Goal: Find specific page/section: Find specific page/section

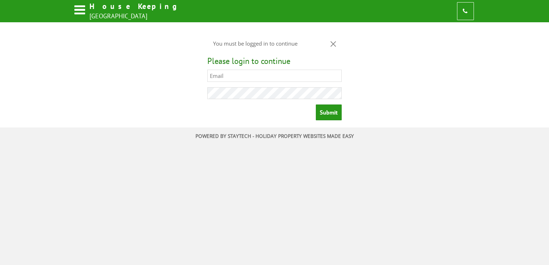
click at [234, 78] on input "text" at bounding box center [274, 76] width 134 height 12
type input "gmh@rhhotels.co.uk"
click at [316, 105] on input "Submit" at bounding box center [329, 113] width 26 height 16
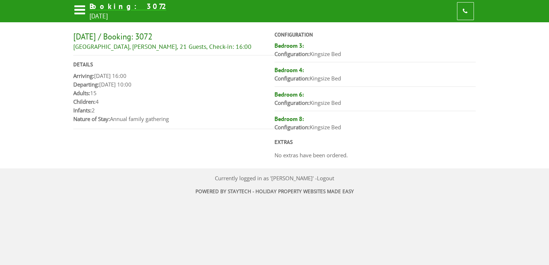
click at [79, 11] on icon at bounding box center [79, 11] width 13 height 17
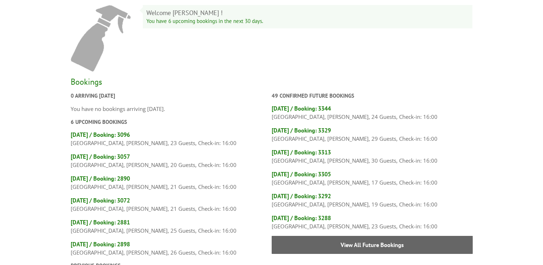
scroll to position [108, 0]
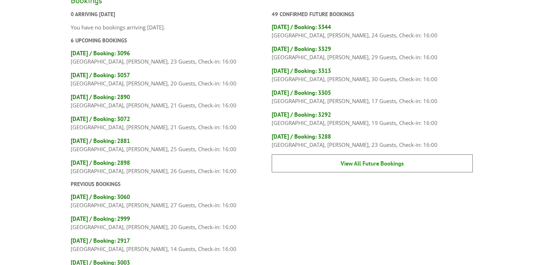
click at [362, 167] on link "View All Future Bookings" at bounding box center [372, 163] width 201 height 18
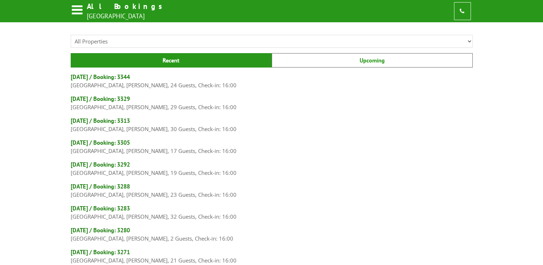
click at [374, 62] on link "Upcoming" at bounding box center [372, 60] width 201 height 14
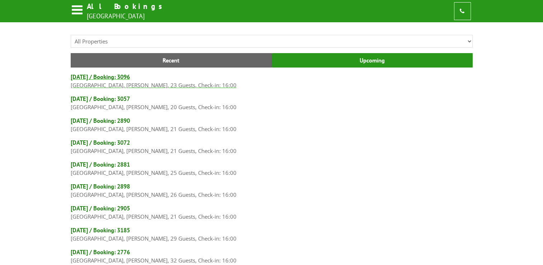
click at [99, 77] on h4 "[DATE] / Booking: 3096" at bounding box center [272, 77] width 402 height 8
click at [116, 101] on h4 "[DATE] / Booking: 3057" at bounding box center [272, 99] width 402 height 8
click at [117, 76] on h4 "[DATE] / Booking: 3096" at bounding box center [272, 77] width 402 height 8
click at [134, 98] on h4 "[DATE] / Booking: 3057" at bounding box center [272, 99] width 402 height 8
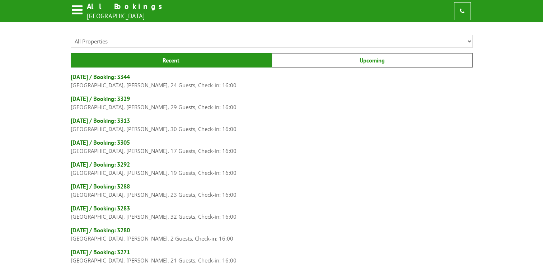
click at [362, 60] on link "Upcoming" at bounding box center [372, 60] width 201 height 14
click at [367, 60] on link "Upcoming" at bounding box center [372, 60] width 201 height 14
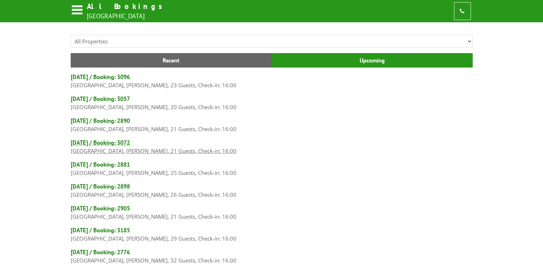
click at [113, 143] on h4 "[DATE] / Booking: 3072" at bounding box center [272, 143] width 402 height 8
click at [130, 164] on h4 "[DATE] / Booking: 2881" at bounding box center [272, 165] width 402 height 8
click at [114, 186] on h4 "[DATE] / Booking: 2898" at bounding box center [272, 186] width 402 height 8
click at [106, 209] on h4 "[DATE] / Booking: 2905" at bounding box center [272, 208] width 402 height 8
click at [108, 229] on h4 "[DATE] / Booking: 3185" at bounding box center [272, 230] width 402 height 8
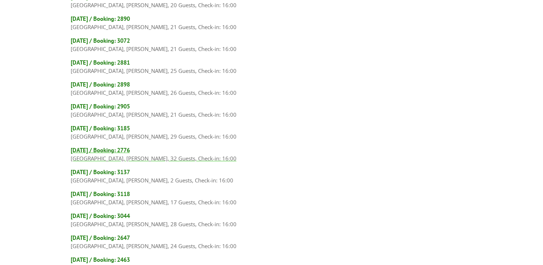
scroll to position [108, 0]
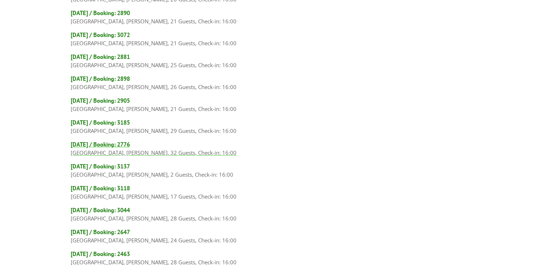
click at [121, 143] on h4 "[DATE] / Booking: 2776" at bounding box center [272, 144] width 402 height 8
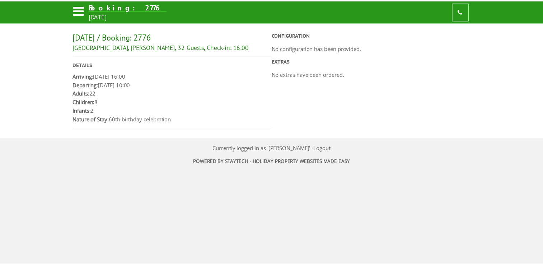
scroll to position [108, 0]
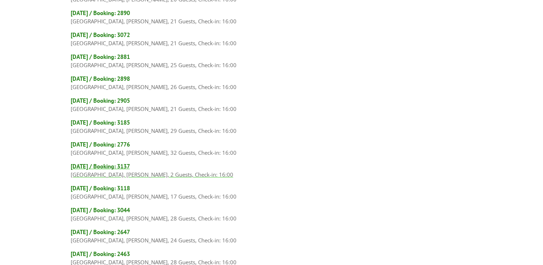
click at [108, 166] on h4 "[DATE] / Booking: 3137" at bounding box center [272, 166] width 402 height 8
click at [108, 162] on h4 "[DATE] / Booking: 3137" at bounding box center [272, 166] width 402 height 8
click at [109, 164] on h4 "[DATE] / Booking: 3137" at bounding box center [272, 166] width 402 height 8
click at [109, 165] on h4 "[DATE] / Booking: 3137" at bounding box center [272, 166] width 402 height 8
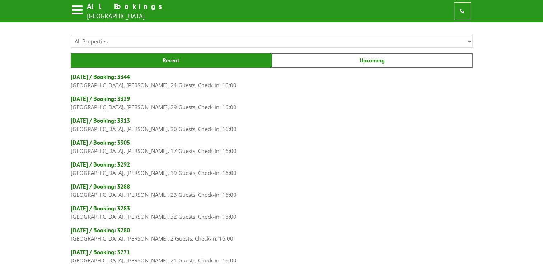
click at [381, 62] on link "Upcoming" at bounding box center [372, 60] width 201 height 14
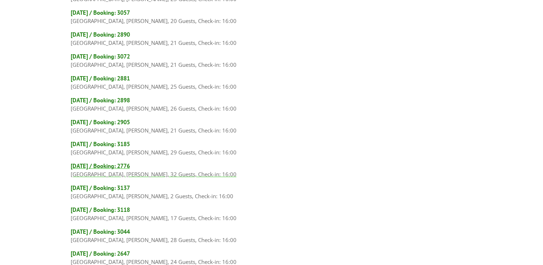
scroll to position [108, 0]
click at [111, 165] on h4 "[DATE] / Booking: 3137" at bounding box center [272, 166] width 402 height 8
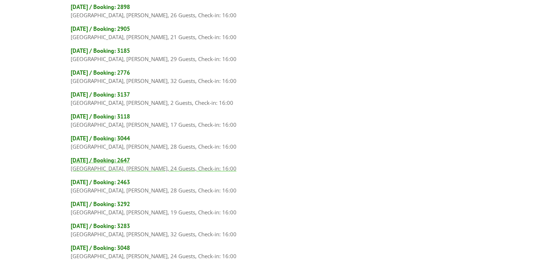
scroll to position [144, 0]
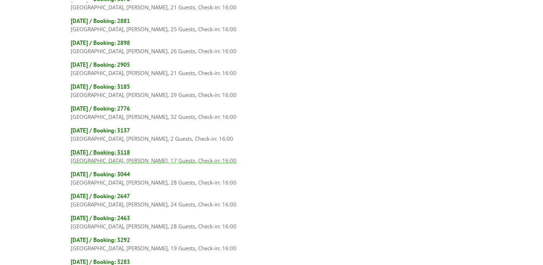
click at [106, 152] on h4 "[DATE] / Booking: 3118" at bounding box center [272, 152] width 402 height 8
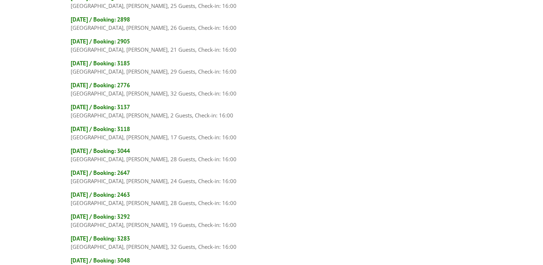
scroll to position [180, 0]
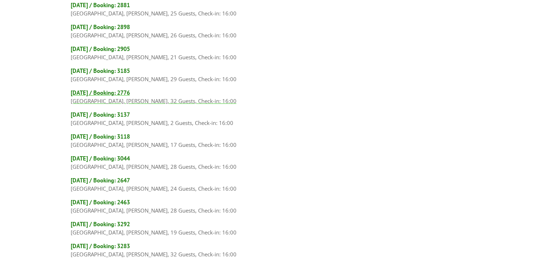
scroll to position [144, 0]
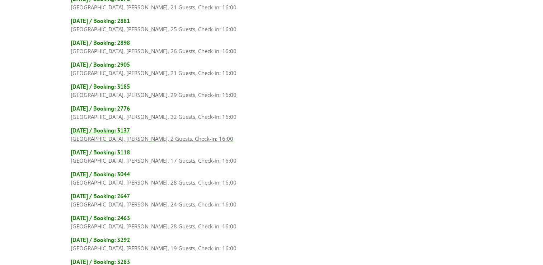
click at [117, 131] on h4 "[DATE] / Booking: 3137" at bounding box center [272, 130] width 402 height 8
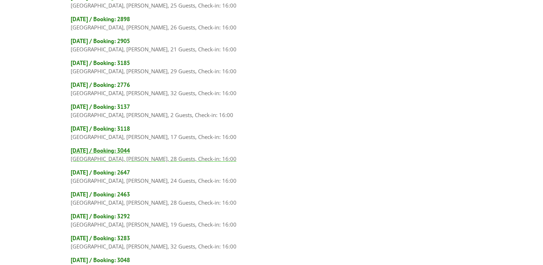
scroll to position [180, 0]
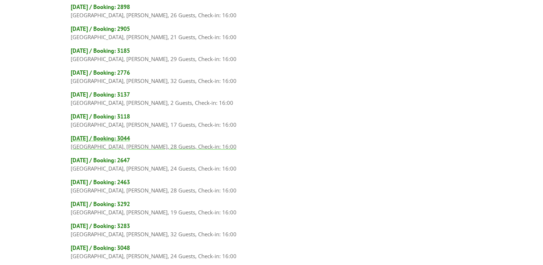
click at [122, 139] on h4 "[DATE] / Booking: 3044" at bounding box center [272, 138] width 402 height 8
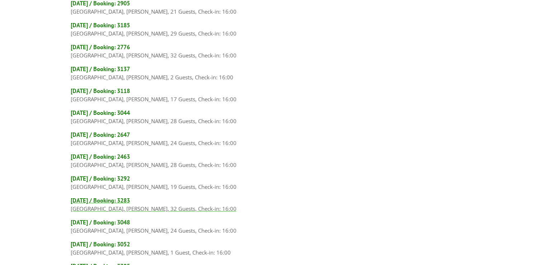
scroll to position [251, 0]
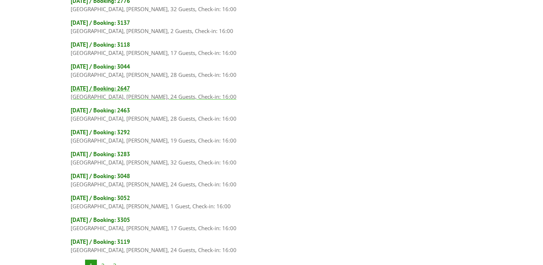
click at [100, 85] on h4 "[DATE] / Booking: 2647" at bounding box center [272, 88] width 402 height 8
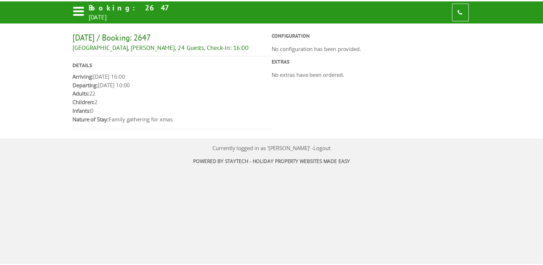
scroll to position [251, 0]
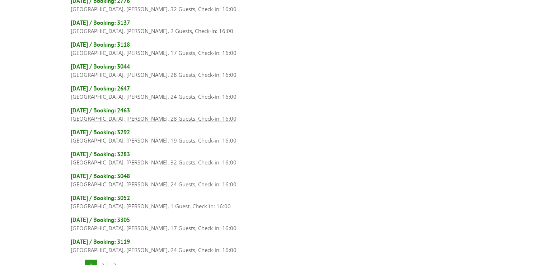
click at [91, 107] on h4 "[DATE] / Booking: 2463" at bounding box center [272, 110] width 402 height 8
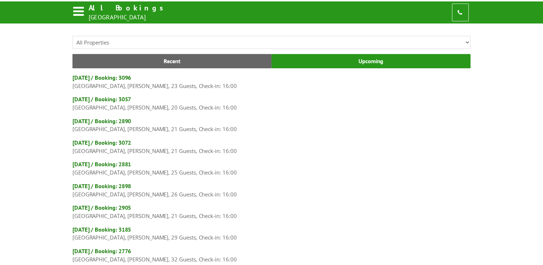
scroll to position [251, 0]
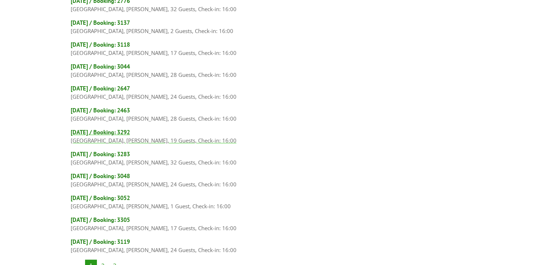
click at [106, 133] on h4 "[DATE] / Booking: 3292" at bounding box center [272, 132] width 402 height 8
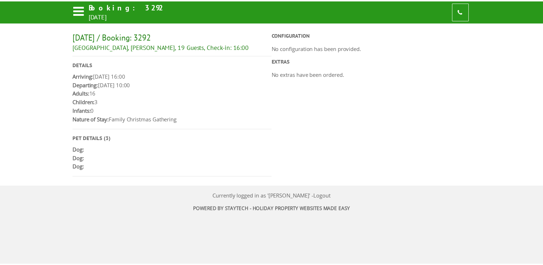
scroll to position [251, 0]
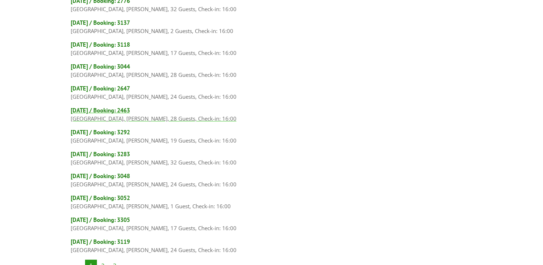
click at [129, 108] on h4 "[DATE] / Booking: 2463" at bounding box center [272, 110] width 402 height 8
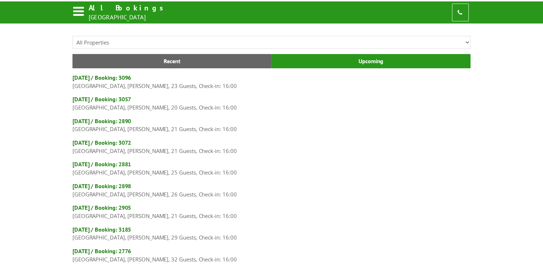
scroll to position [251, 0]
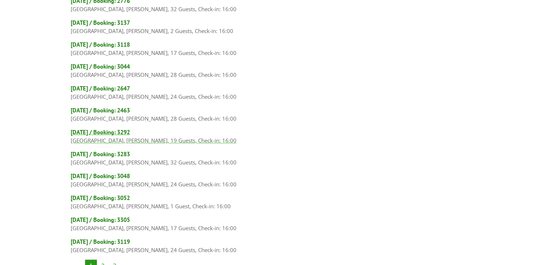
click at [132, 129] on h4 "[DATE] / Booking: 3292" at bounding box center [272, 132] width 402 height 8
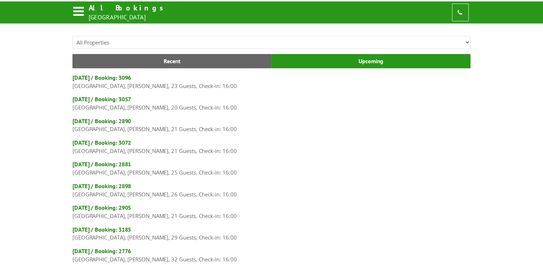
scroll to position [251, 0]
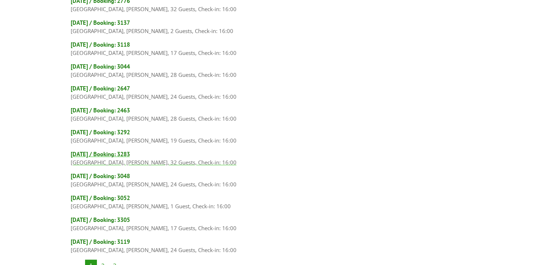
click at [118, 151] on h4 "[DATE] / Booking: 3283" at bounding box center [272, 154] width 402 height 8
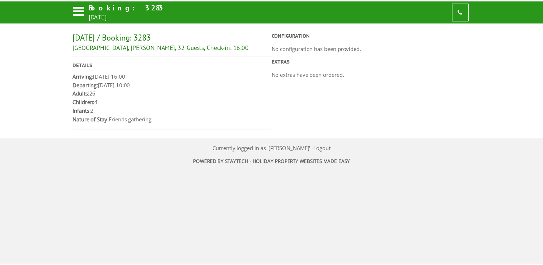
scroll to position [251, 0]
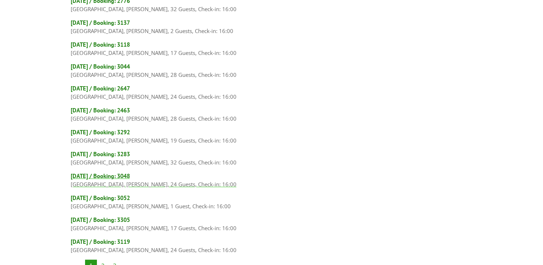
click at [121, 174] on h4 "[DATE] / Booking: 3048" at bounding box center [272, 176] width 402 height 8
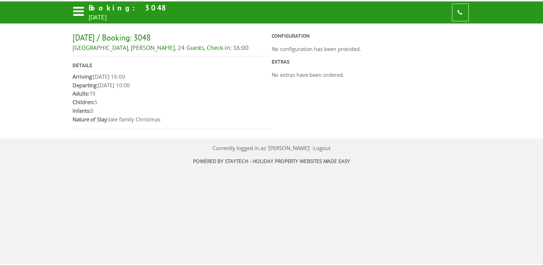
scroll to position [251, 0]
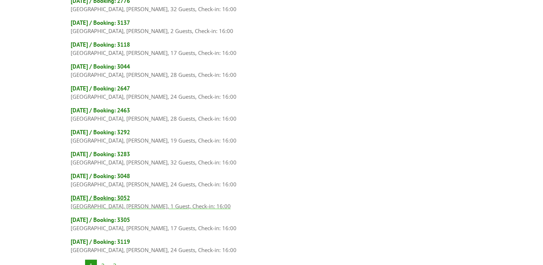
click at [109, 198] on h4 "[DATE] / Booking: 3052" at bounding box center [272, 198] width 402 height 8
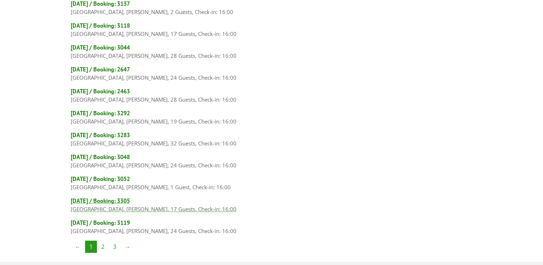
scroll to position [287, 0]
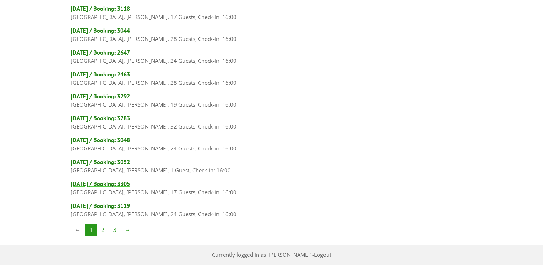
click at [112, 180] on h4 "[DATE] / Booking: 3305" at bounding box center [272, 184] width 402 height 8
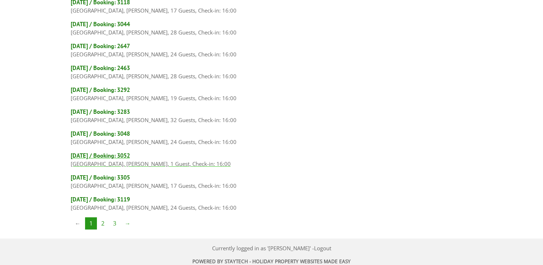
scroll to position [296, 0]
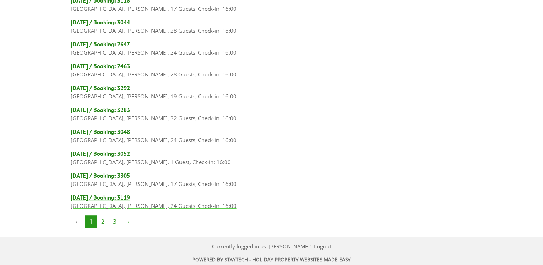
click at [115, 196] on h4 "[DATE] / Booking: 3119" at bounding box center [272, 198] width 402 height 8
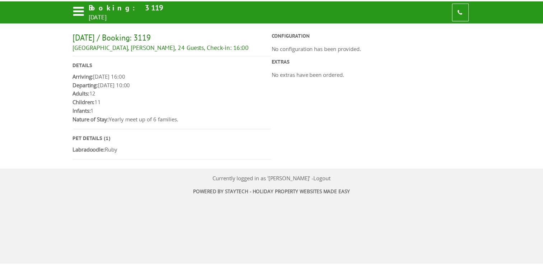
scroll to position [296, 0]
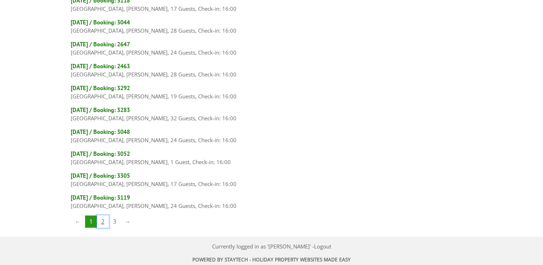
click at [103, 218] on link "2" at bounding box center [103, 222] width 12 height 12
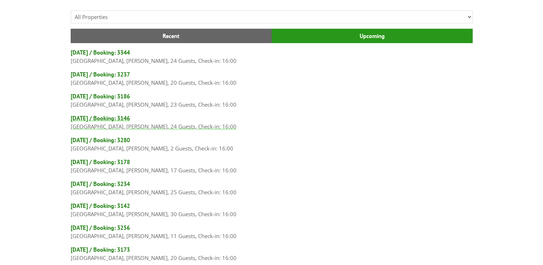
scroll to position [36, 0]
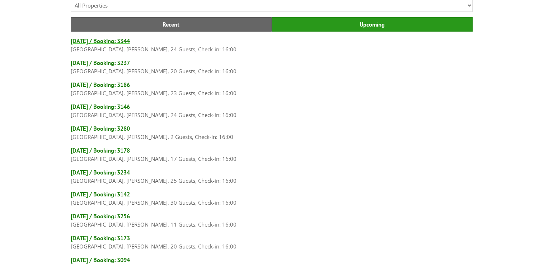
click at [129, 42] on h4 "[DATE] / Booking: 3344" at bounding box center [272, 41] width 402 height 8
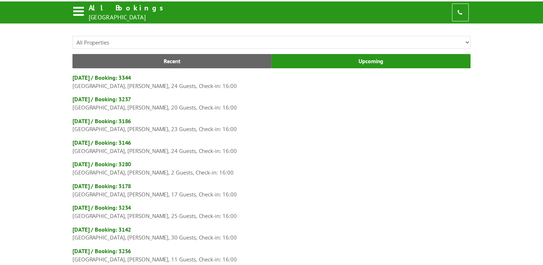
scroll to position [36, 0]
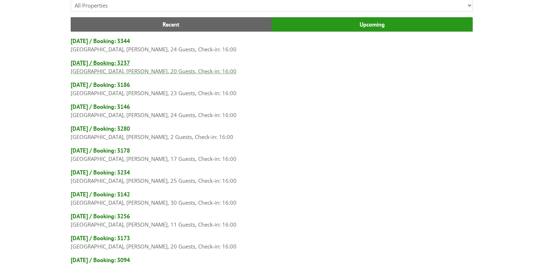
click at [124, 64] on h4 "[DATE] / Booking: 3237" at bounding box center [272, 63] width 402 height 8
